Goal: Find specific page/section: Find specific page/section

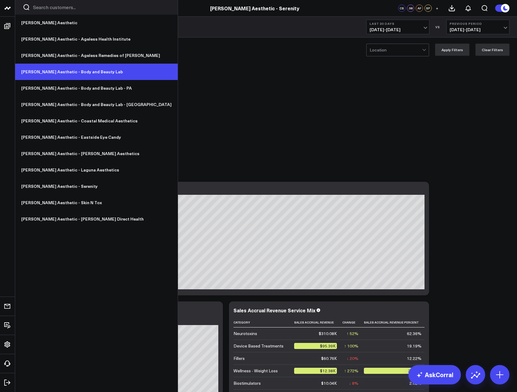
click at [76, 71] on link "[PERSON_NAME] Aesthetic - Body and Beauty Lab" at bounding box center [96, 72] width 162 height 16
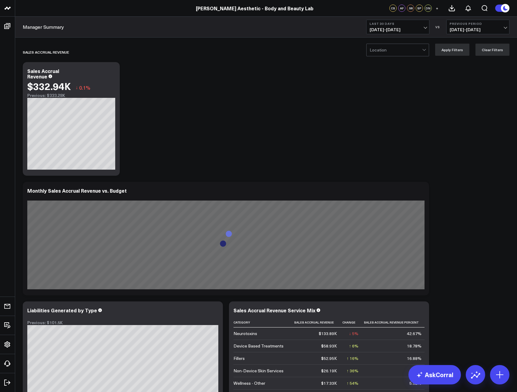
click at [386, 50] on div at bounding box center [395, 50] width 52 height 12
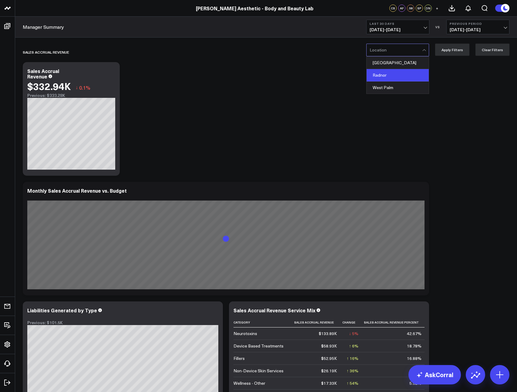
click at [384, 73] on div "Radnor" at bounding box center [397, 75] width 62 height 12
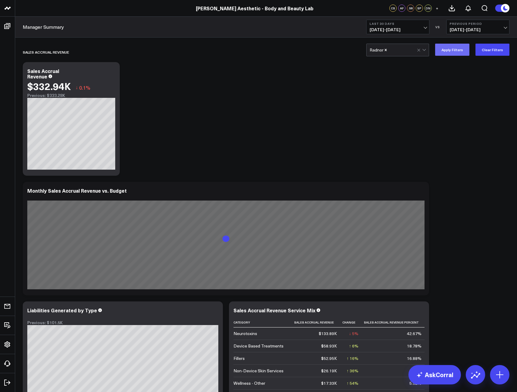
click at [457, 51] on button "Apply Filters" at bounding box center [452, 50] width 34 height 12
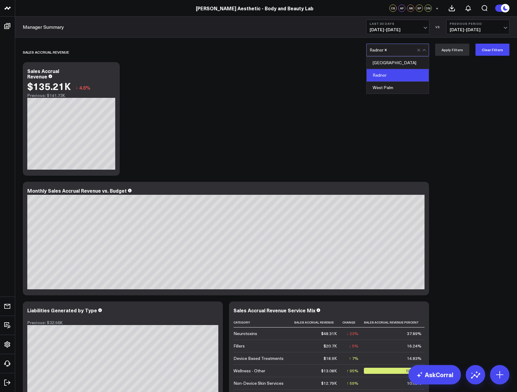
click at [400, 53] on div at bounding box center [401, 50] width 29 height 12
click at [387, 51] on icon "Remove Radnor" at bounding box center [385, 50] width 4 height 4
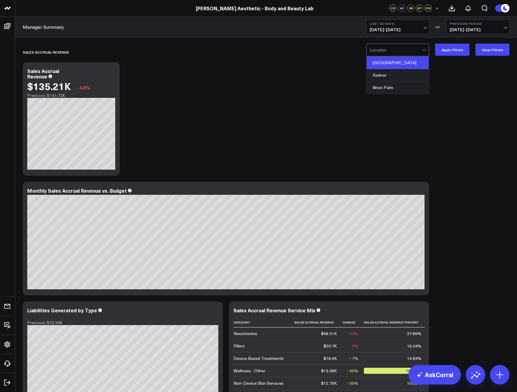
click at [387, 63] on div "Philadelphia" at bounding box center [397, 63] width 62 height 12
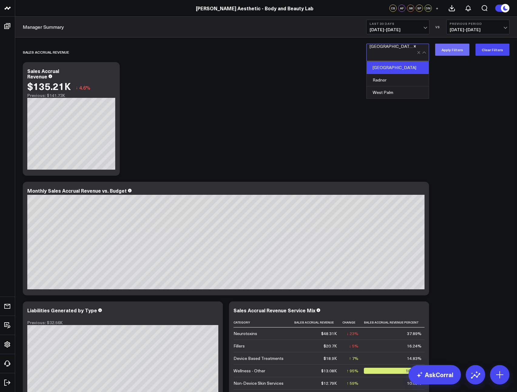
click at [456, 50] on button "Apply Filters" at bounding box center [452, 50] width 34 height 12
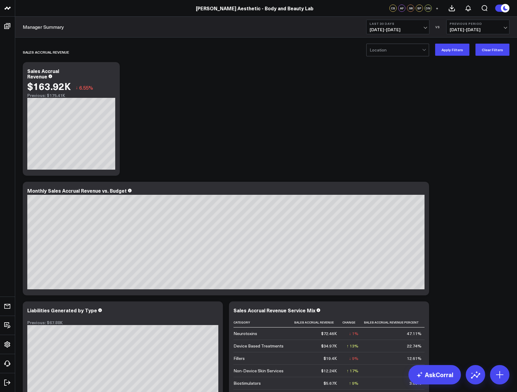
click at [407, 52] on div at bounding box center [395, 50] width 52 height 12
click at [391, 72] on div "Radnor" at bounding box center [397, 75] width 62 height 12
click at [446, 50] on button "Apply Filters" at bounding box center [452, 50] width 34 height 12
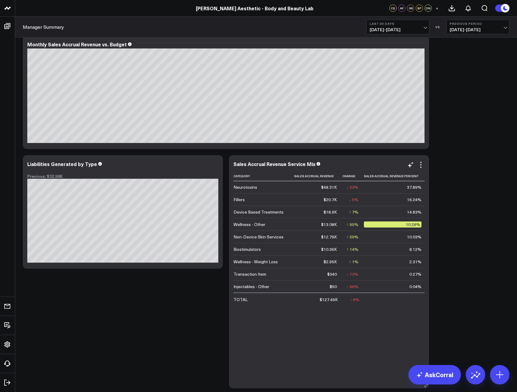
scroll to position [147, 0]
